Goal: Task Accomplishment & Management: Complete application form

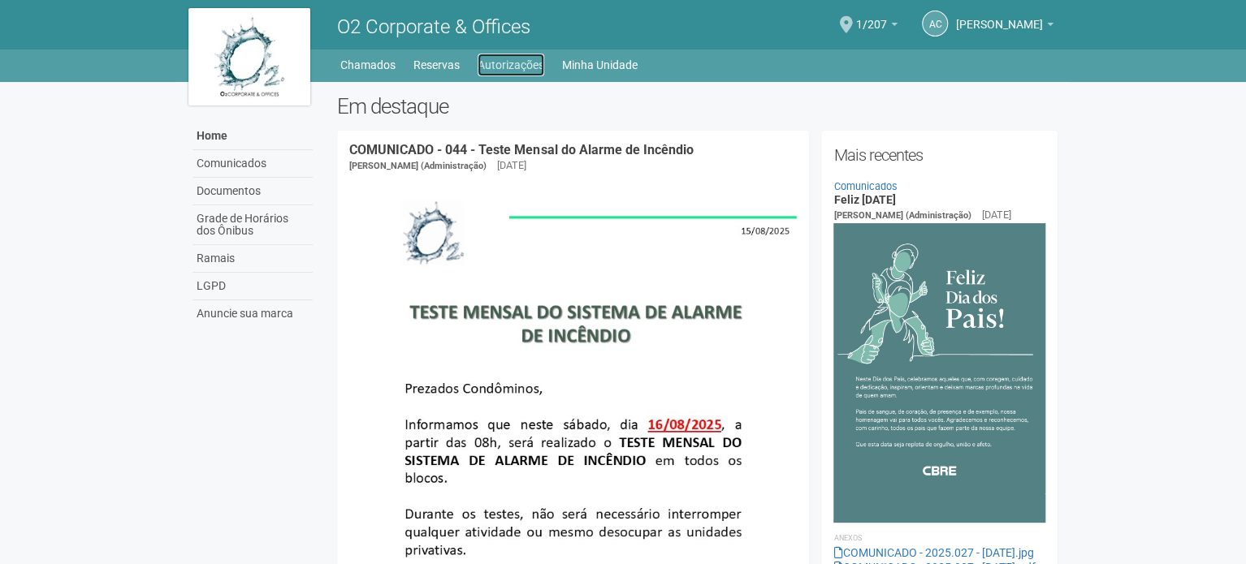
click at [523, 74] on link "Autorizações" at bounding box center [511, 65] width 67 height 23
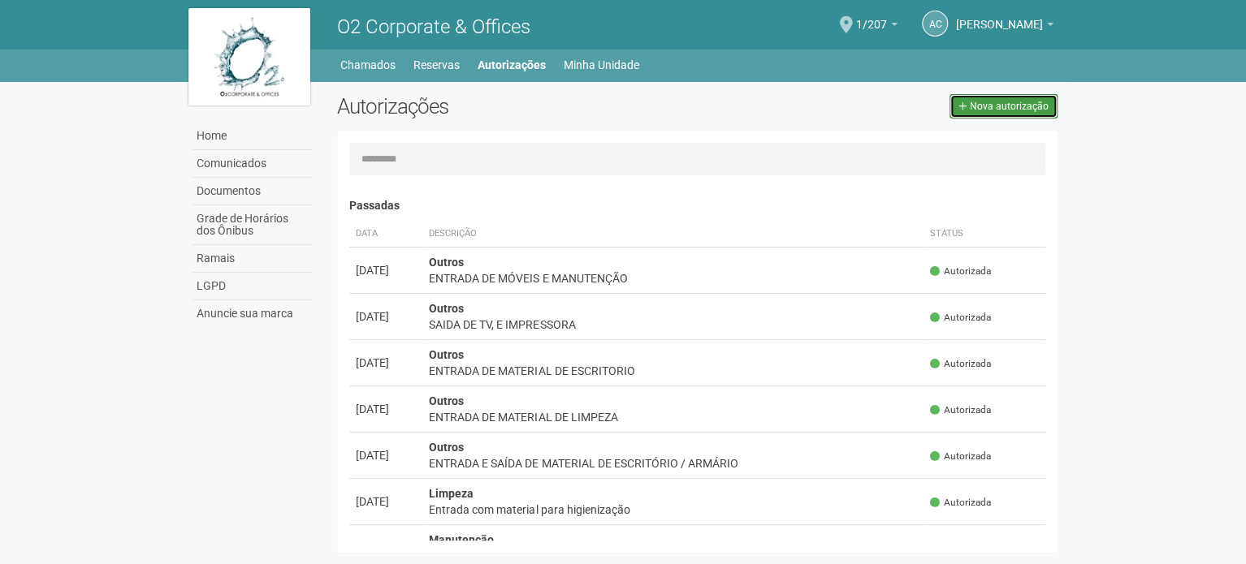
click at [1000, 106] on span "Nova autorização" at bounding box center [1009, 106] width 79 height 11
click at [1000, 131] on div "Carregando... Nenhuma autorização foi solicitada Passadas Data Descrição Status…" at bounding box center [697, 342] width 720 height 422
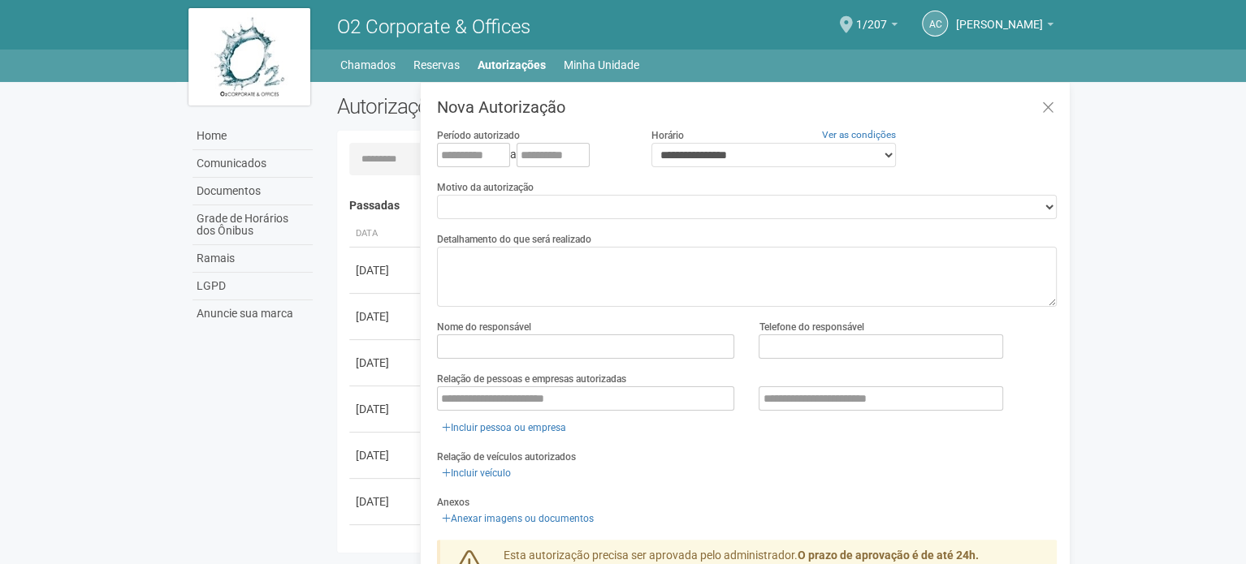
select select "**"
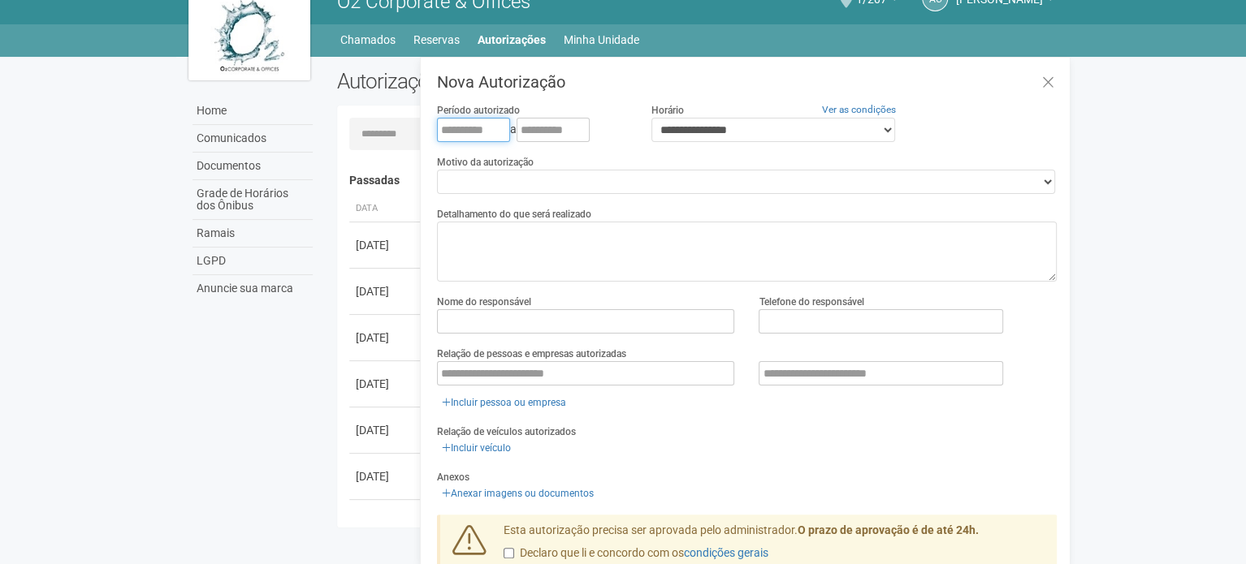
click at [439, 134] on input "text" at bounding box center [473, 130] width 73 height 24
type input "**********"
click at [219, 109] on link "Home" at bounding box center [252, 111] width 120 height 28
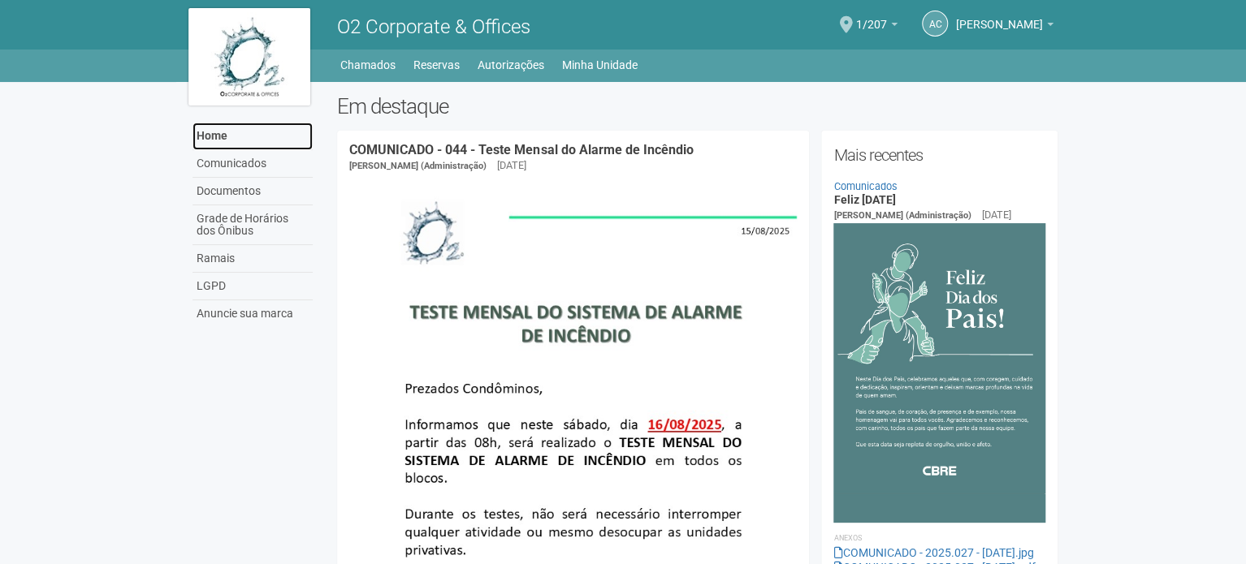
click at [240, 136] on link "Home" at bounding box center [252, 137] width 120 height 28
click at [818, 102] on h2 "Em destaque" at bounding box center [697, 106] width 720 height 24
click at [229, 139] on link "Home" at bounding box center [252, 137] width 120 height 28
click at [772, 119] on h2 "Em destaque" at bounding box center [697, 106] width 720 height 24
